Goal: Task Accomplishment & Management: Use online tool/utility

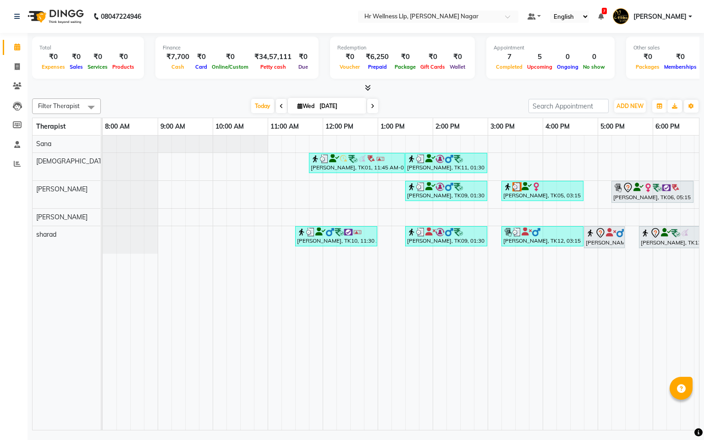
scroll to position [0, 119]
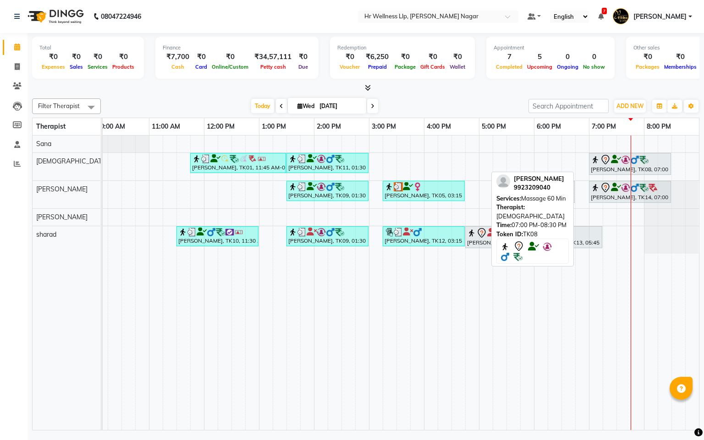
click at [621, 164] on img at bounding box center [625, 159] width 9 height 9
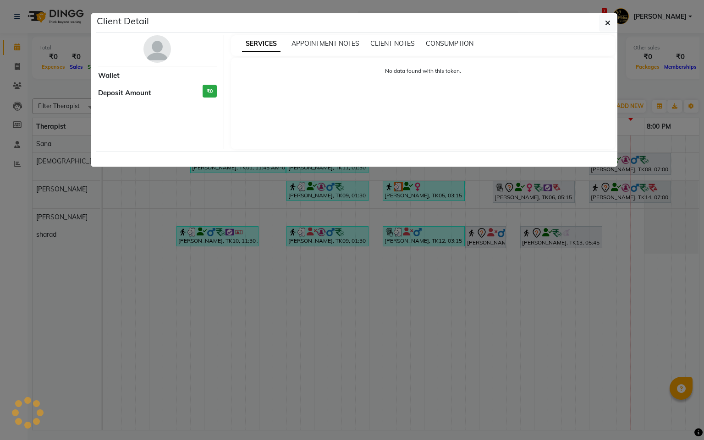
select select "7"
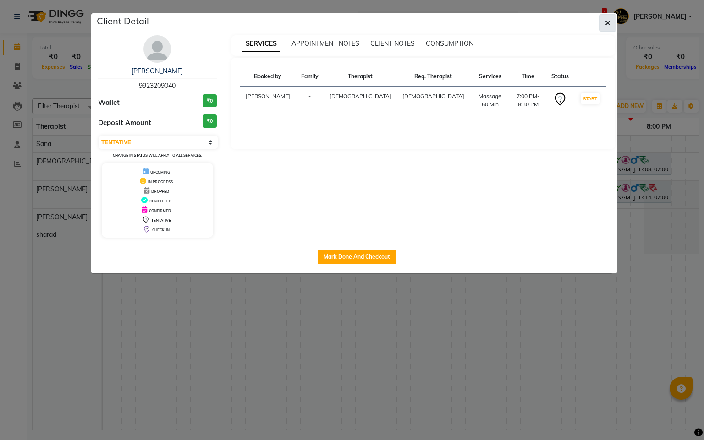
click at [606, 21] on icon "button" at bounding box center [607, 22] width 5 height 7
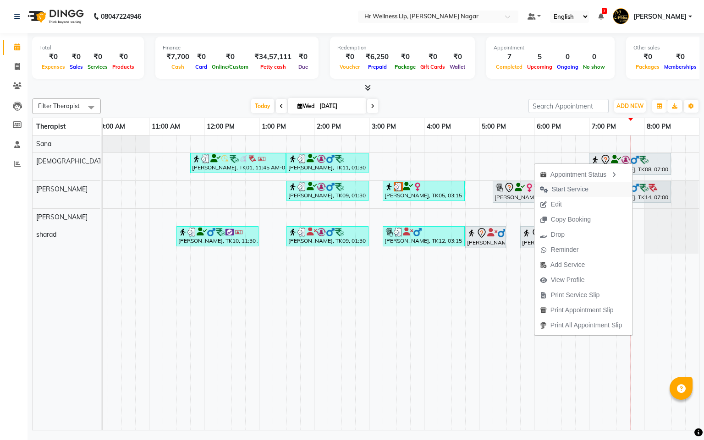
click at [567, 189] on span "Start Service" at bounding box center [569, 190] width 37 height 10
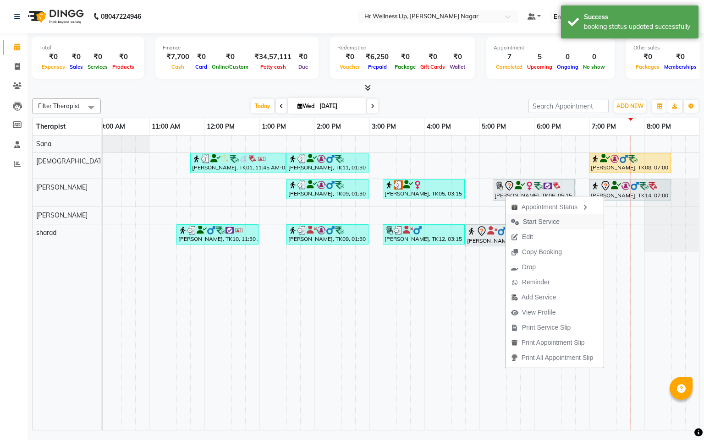
click at [547, 217] on span "Start Service" at bounding box center [541, 222] width 37 height 10
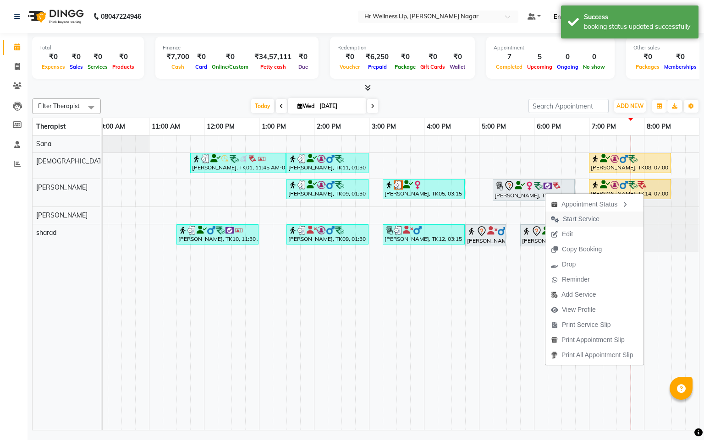
click at [575, 217] on span "Start Service" at bounding box center [580, 219] width 37 height 10
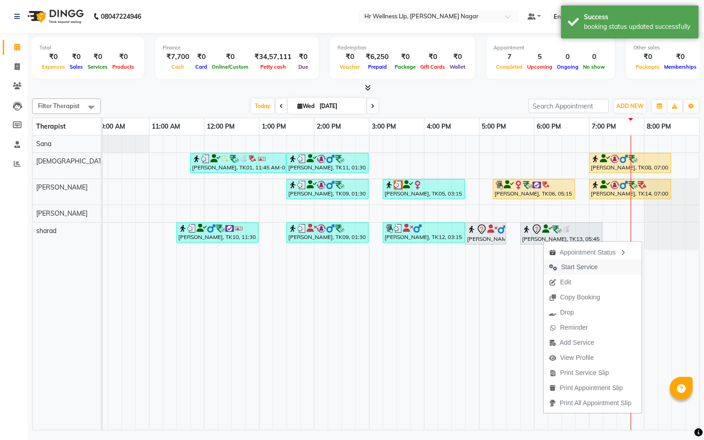
click at [578, 267] on span "Start Service" at bounding box center [579, 267] width 37 height 10
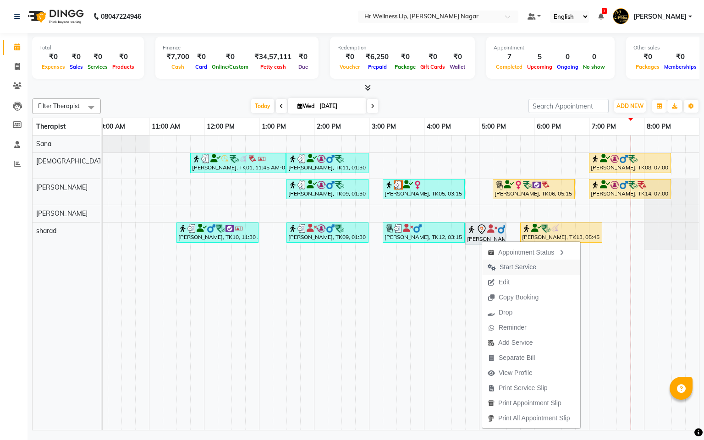
click at [521, 267] on span "Start Service" at bounding box center [517, 267] width 37 height 10
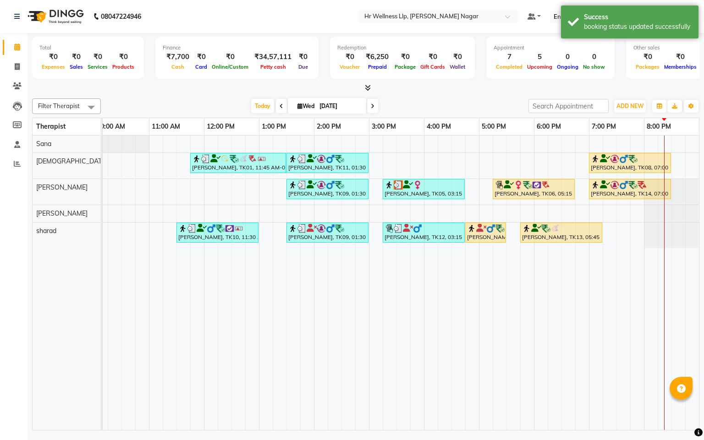
click at [371, 105] on icon at bounding box center [373, 106] width 4 height 5
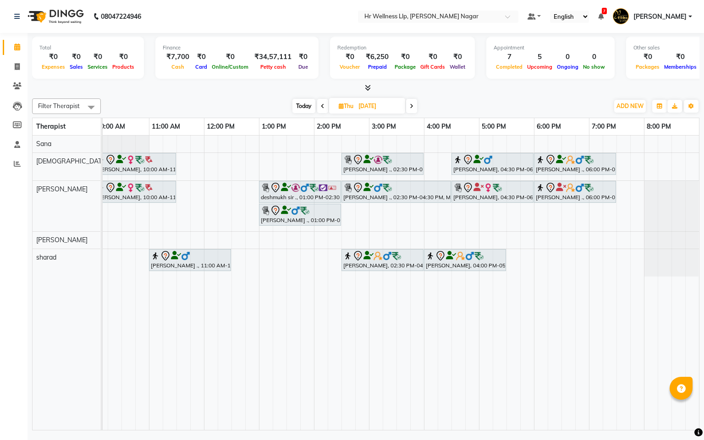
click at [411, 105] on icon at bounding box center [411, 106] width 4 height 5
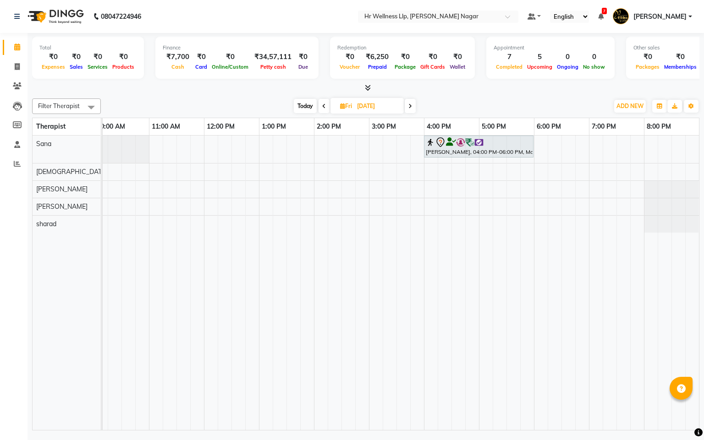
click at [411, 105] on icon at bounding box center [410, 106] width 4 height 5
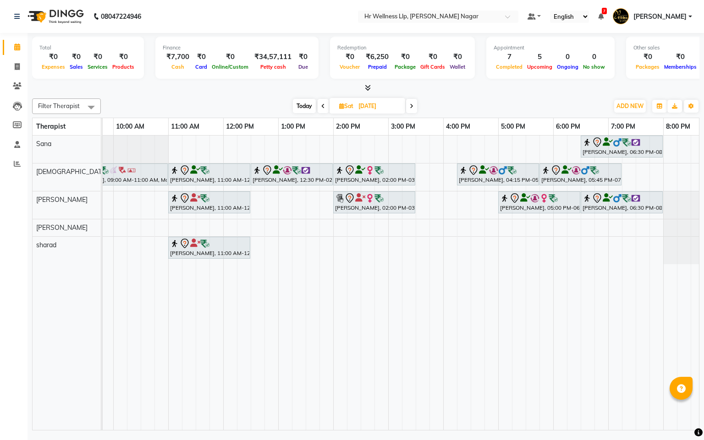
scroll to position [0, 101]
click at [409, 106] on span at bounding box center [411, 106] width 11 height 14
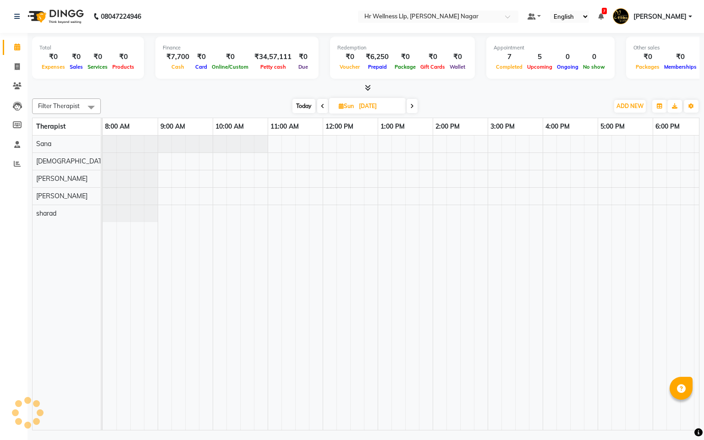
scroll to position [0, 119]
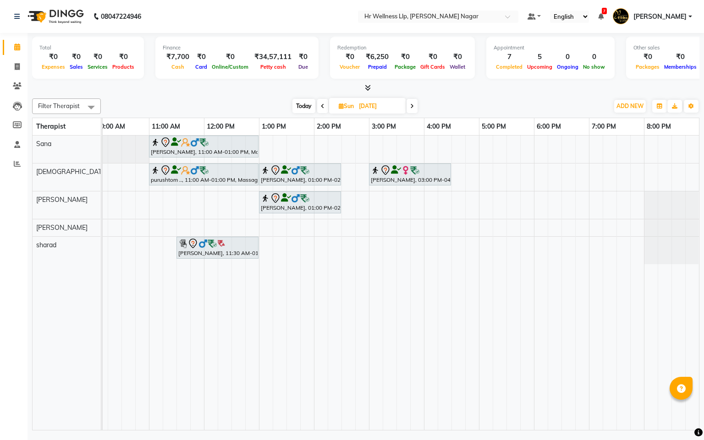
click at [300, 106] on span "Today" at bounding box center [303, 106] width 23 height 14
type input "[DATE]"
